Goal: Task Accomplishment & Management: Use online tool/utility

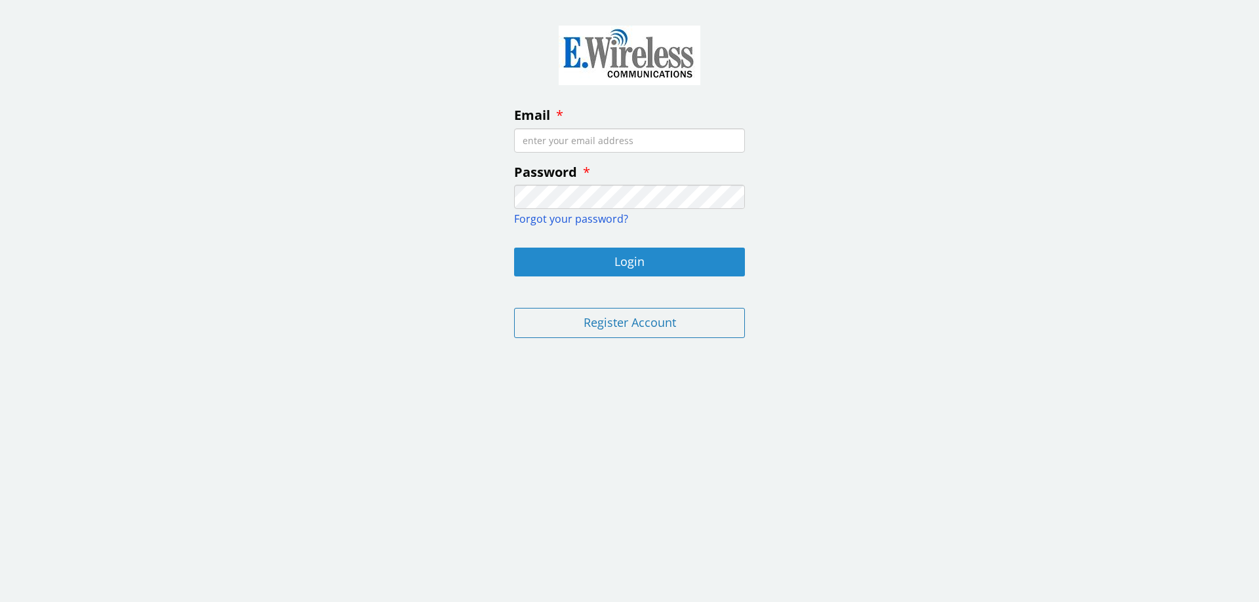
type input "[EMAIL_ADDRESS][DOMAIN_NAME]"
click at [642, 262] on button "Login" at bounding box center [629, 262] width 231 height 29
type input "[EMAIL_ADDRESS][DOMAIN_NAME]"
click at [608, 264] on button "Login" at bounding box center [629, 262] width 231 height 29
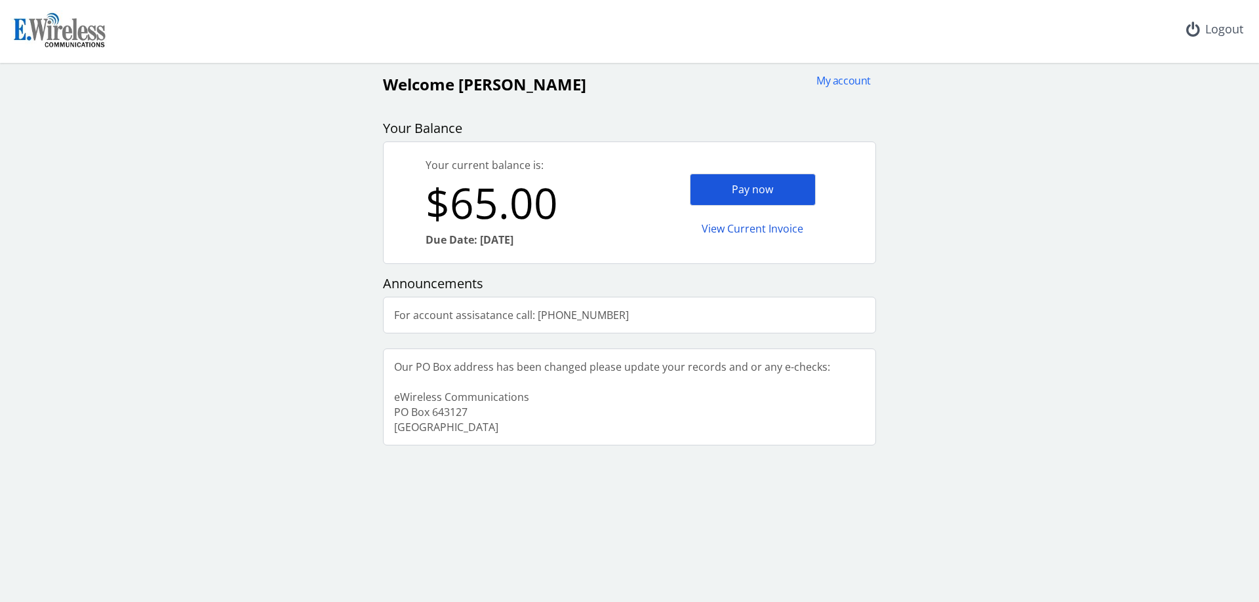
click at [759, 197] on div "Pay now" at bounding box center [753, 190] width 126 height 32
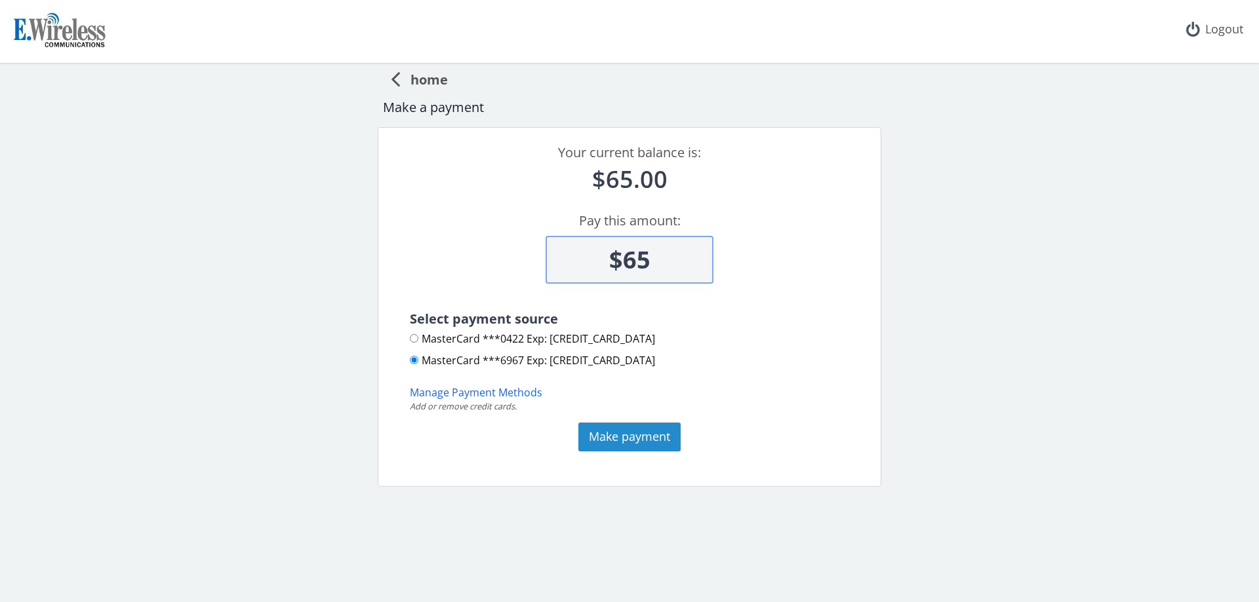
click at [635, 440] on button "Make payment" at bounding box center [629, 437] width 102 height 29
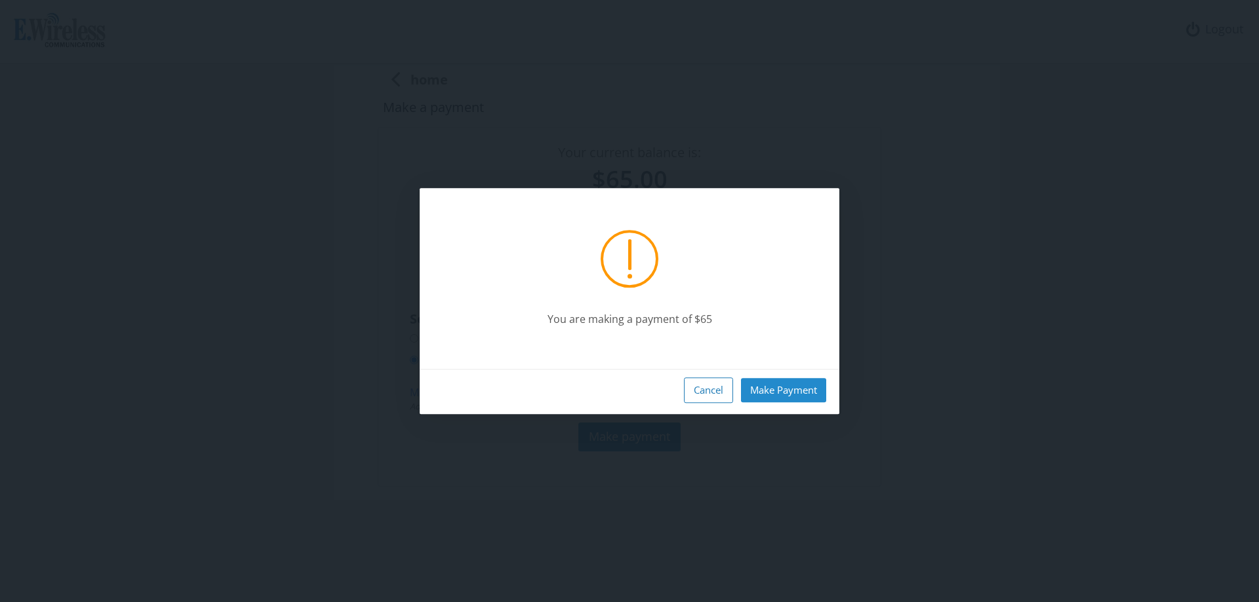
click at [798, 386] on button "Make Payment" at bounding box center [783, 390] width 85 height 24
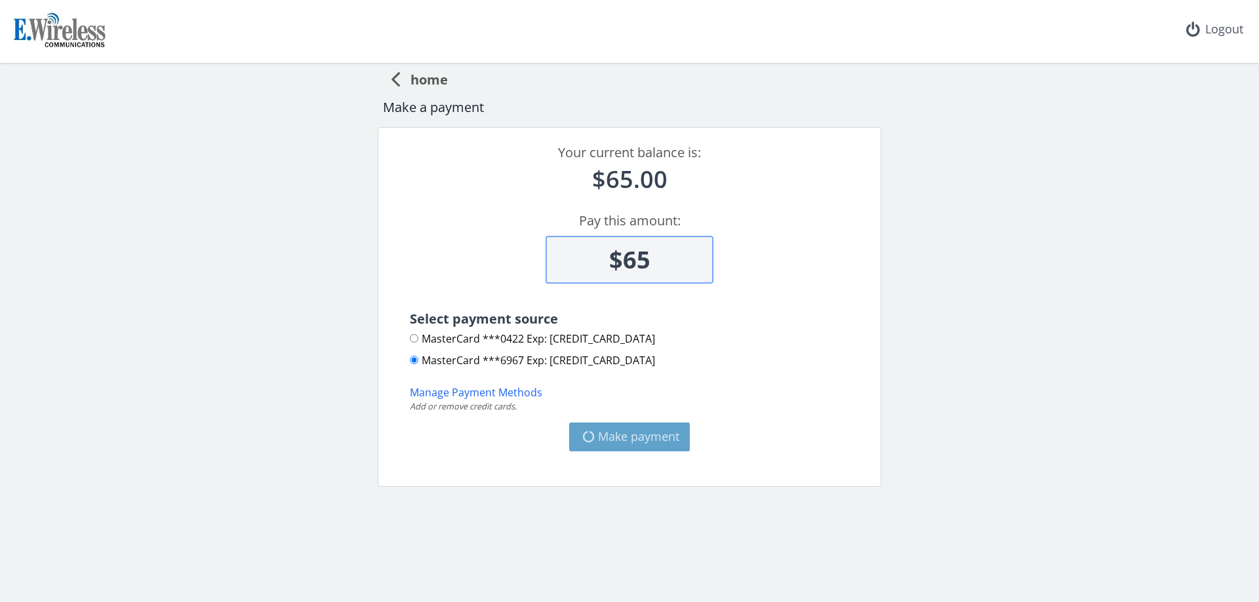
type input "$0"
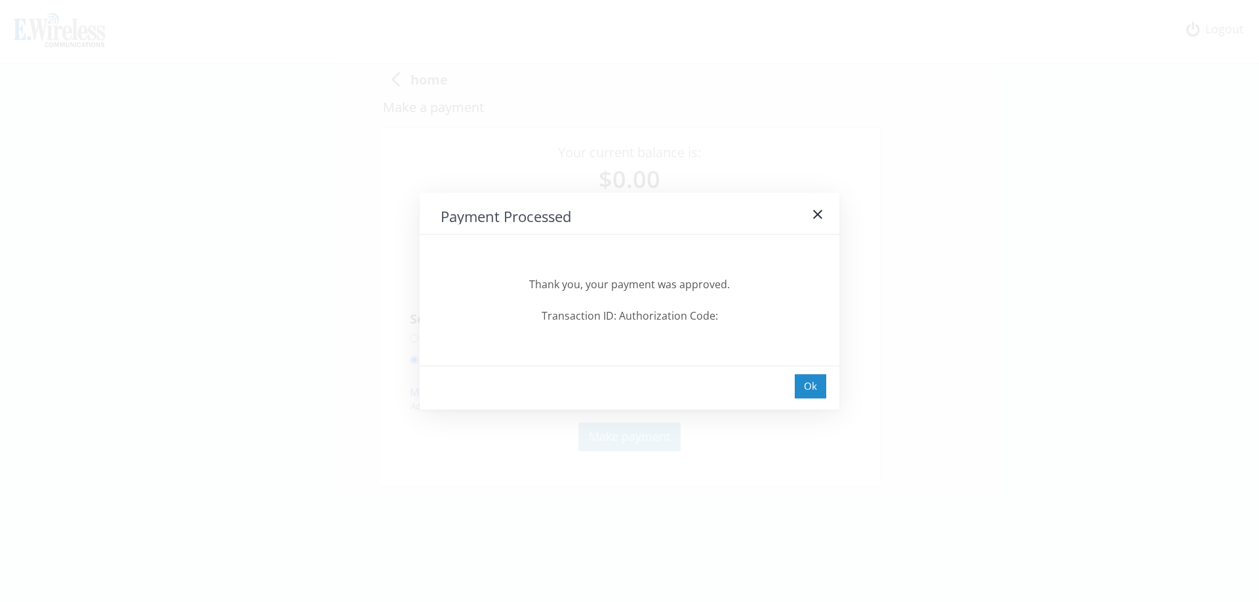
click at [810, 383] on div "Ok" at bounding box center [809, 386] width 31 height 24
